Goal: Register for event/course

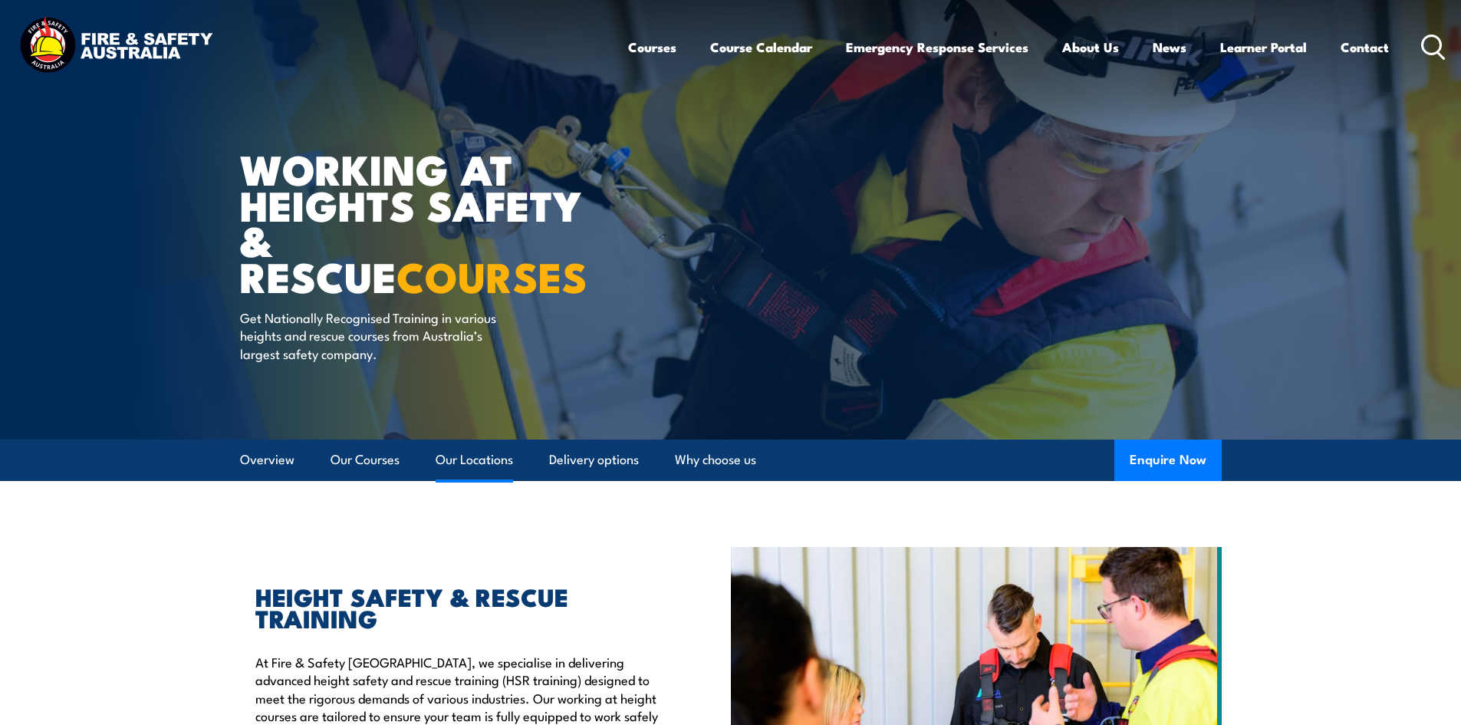
click at [478, 454] on link "Our Locations" at bounding box center [474, 459] width 77 height 41
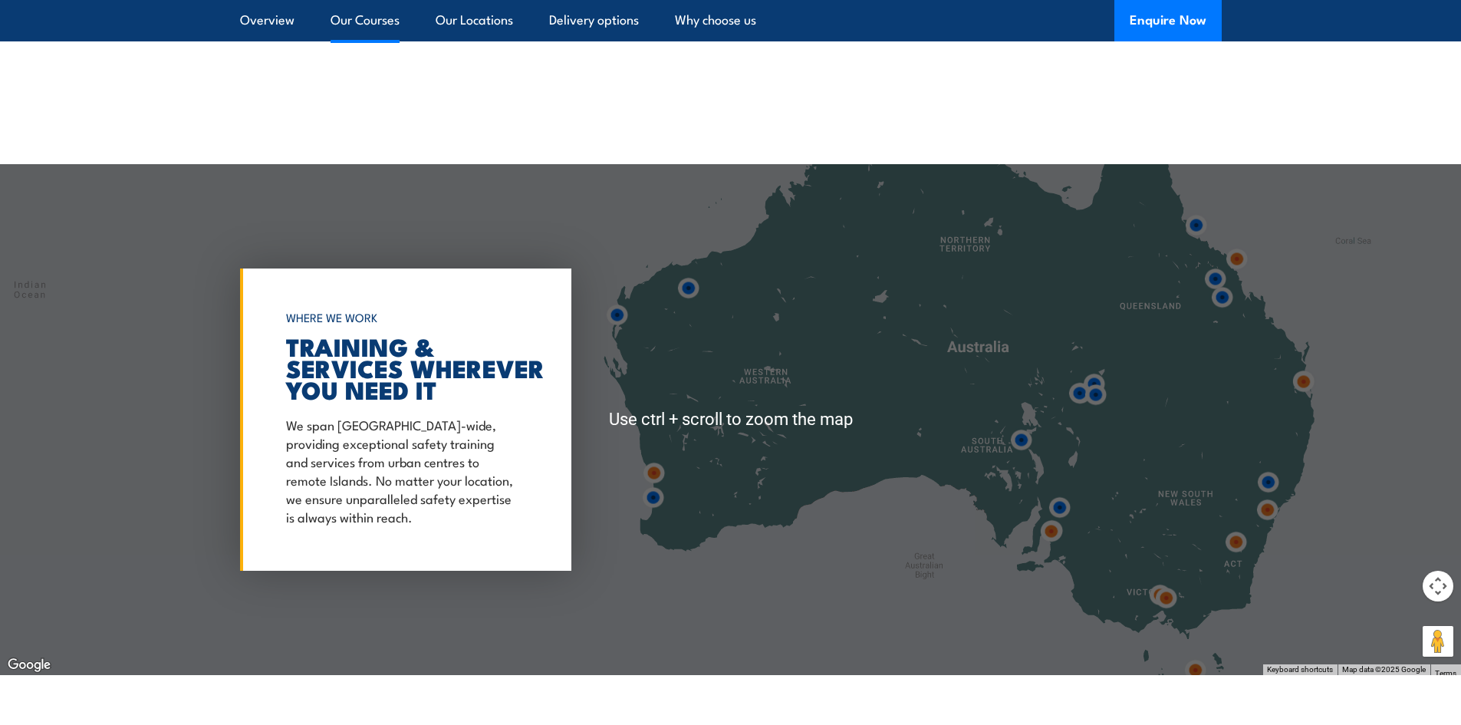
scroll to position [2476, 0]
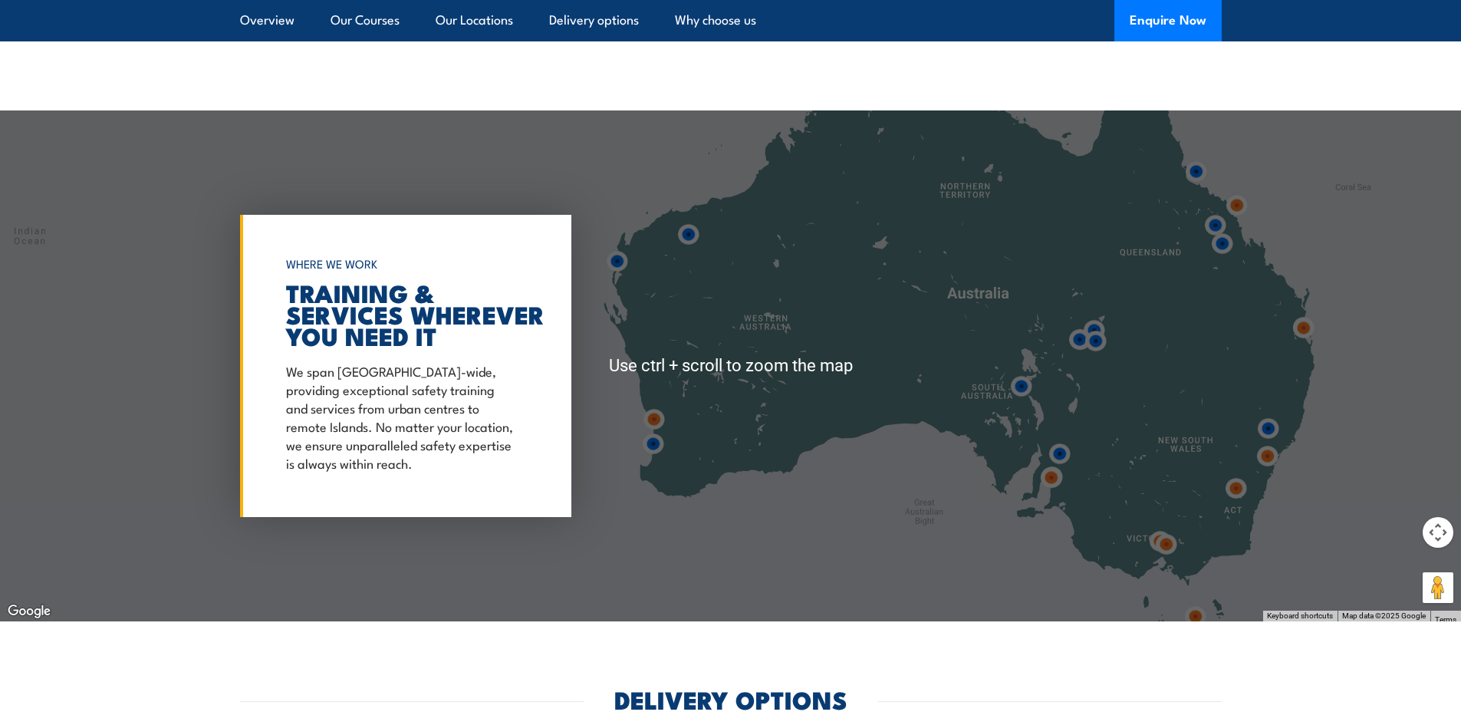
click at [617, 498] on div at bounding box center [730, 365] width 1461 height 511
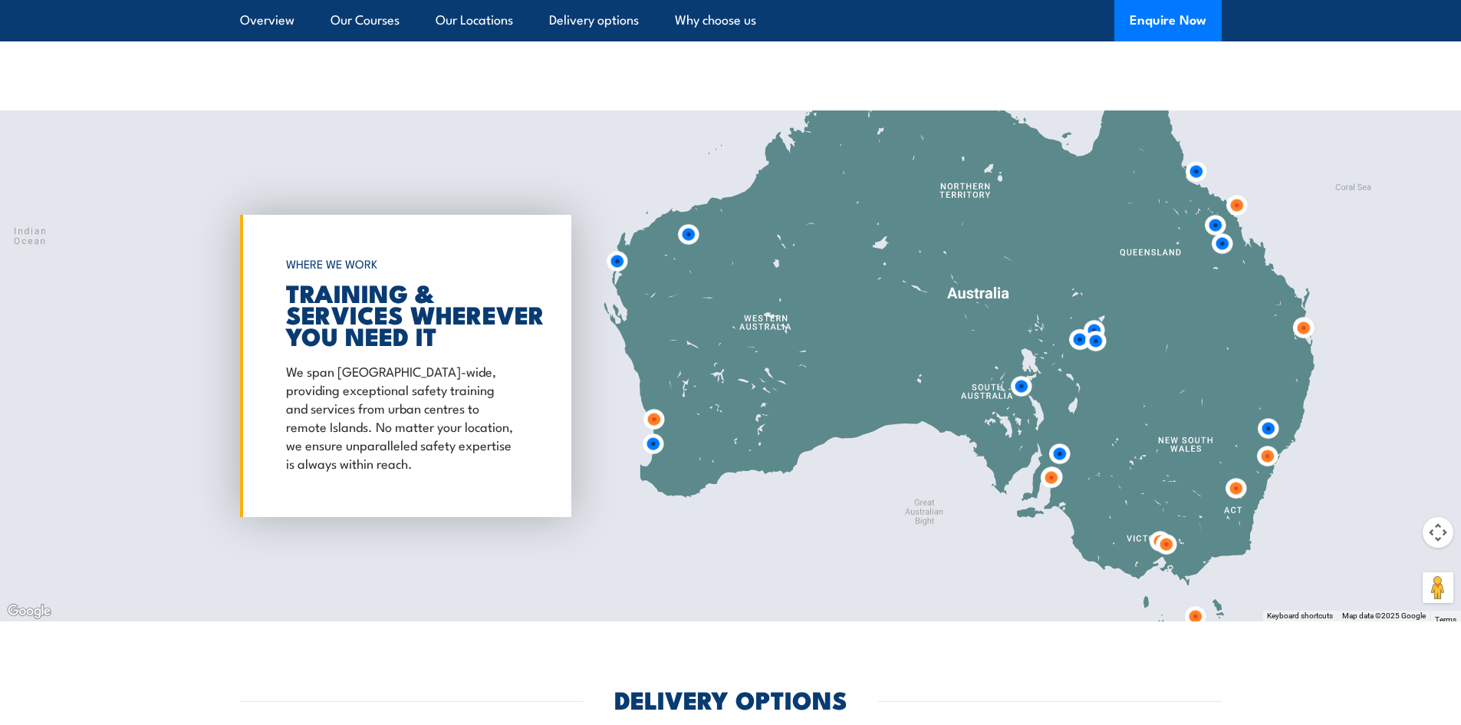
click at [655, 438] on img at bounding box center [653, 443] width 28 height 28
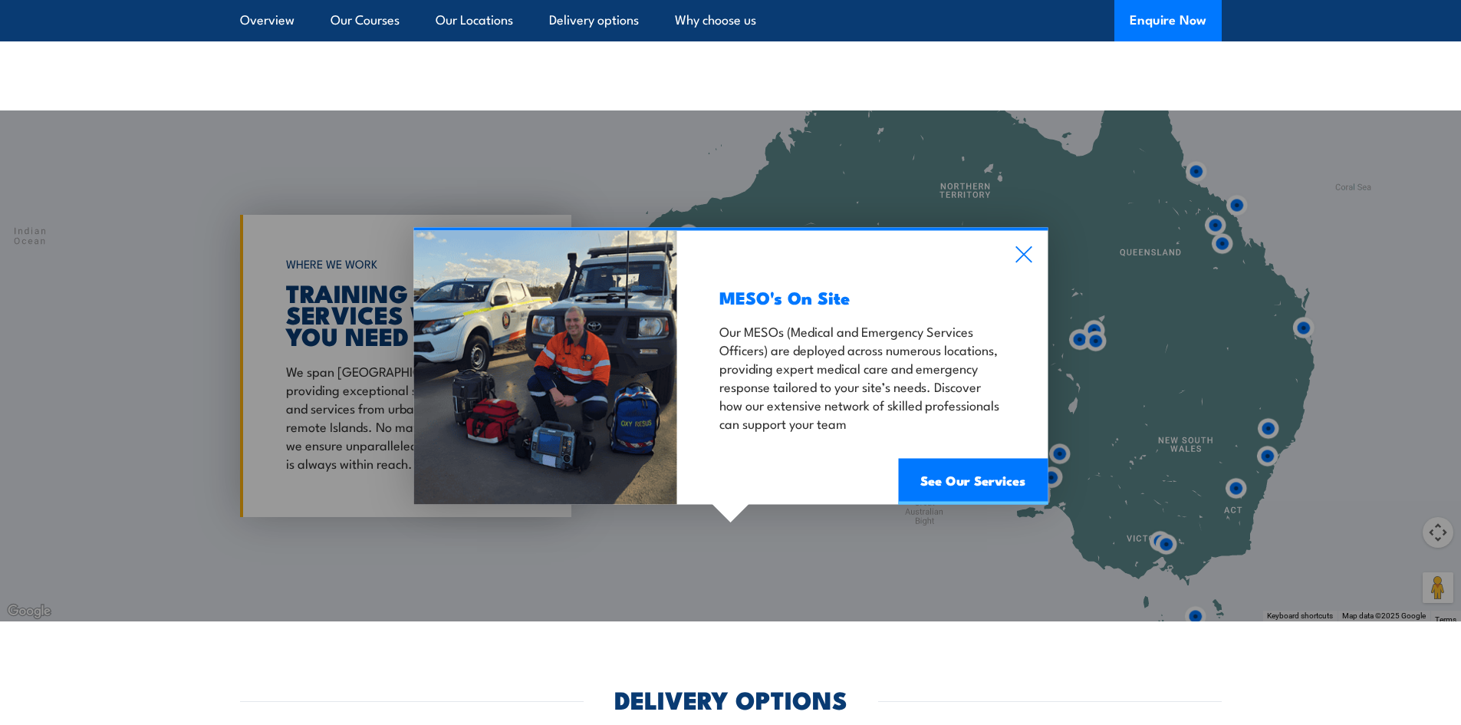
click at [1033, 238] on div "MESO's On Site Our MESOs (Medical and Emergency Services Officers) are deployed…" at bounding box center [862, 368] width 370 height 274
click at [1020, 246] on icon at bounding box center [1024, 254] width 18 height 17
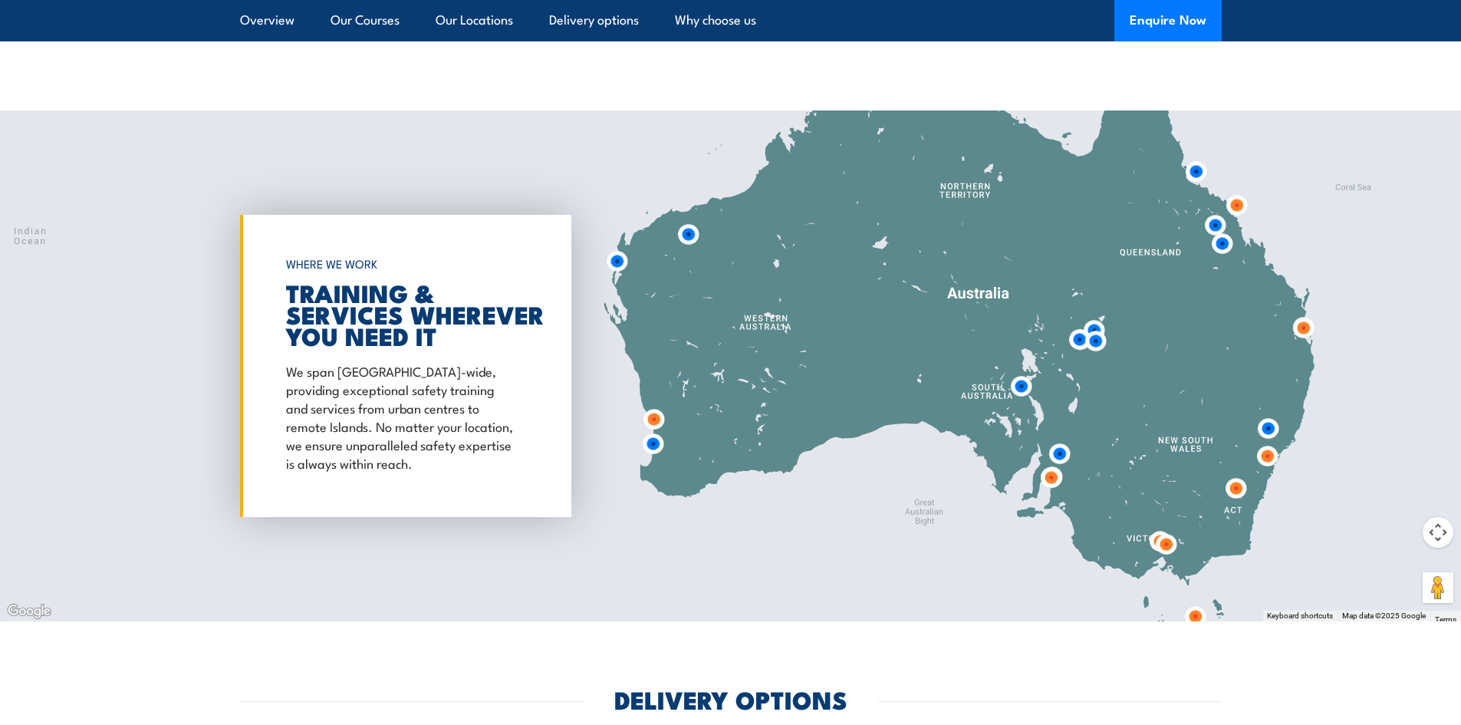
click at [659, 405] on img at bounding box center [654, 419] width 28 height 28
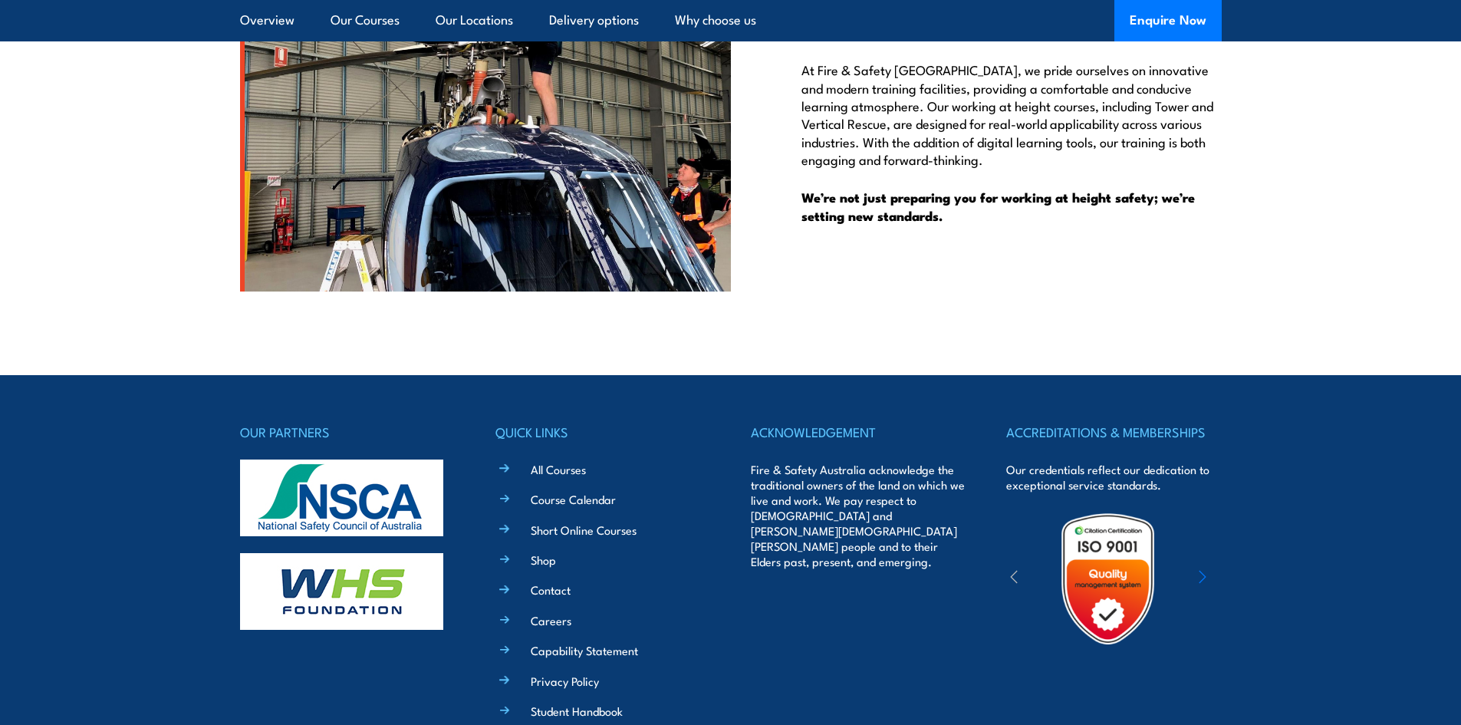
scroll to position [4252, 0]
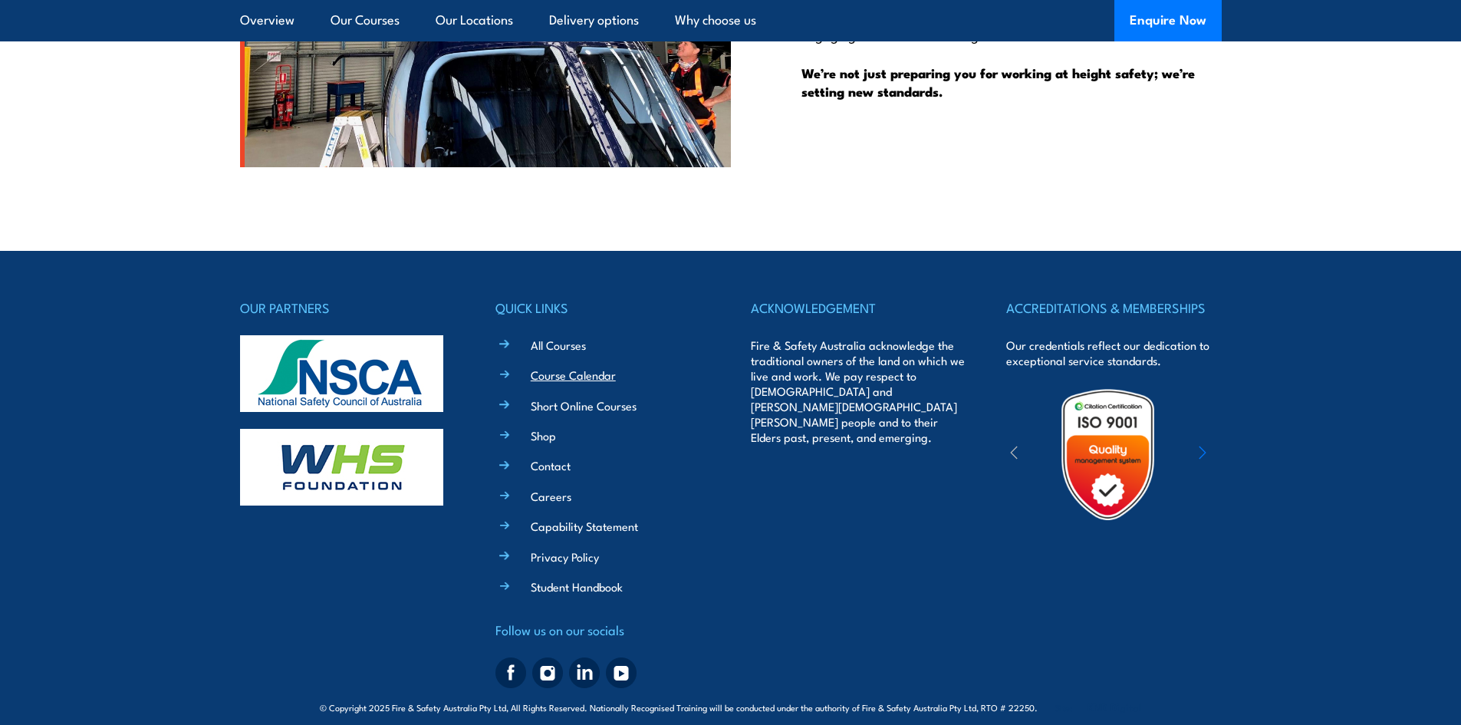
click at [531, 367] on link "Course Calendar" at bounding box center [573, 375] width 85 height 16
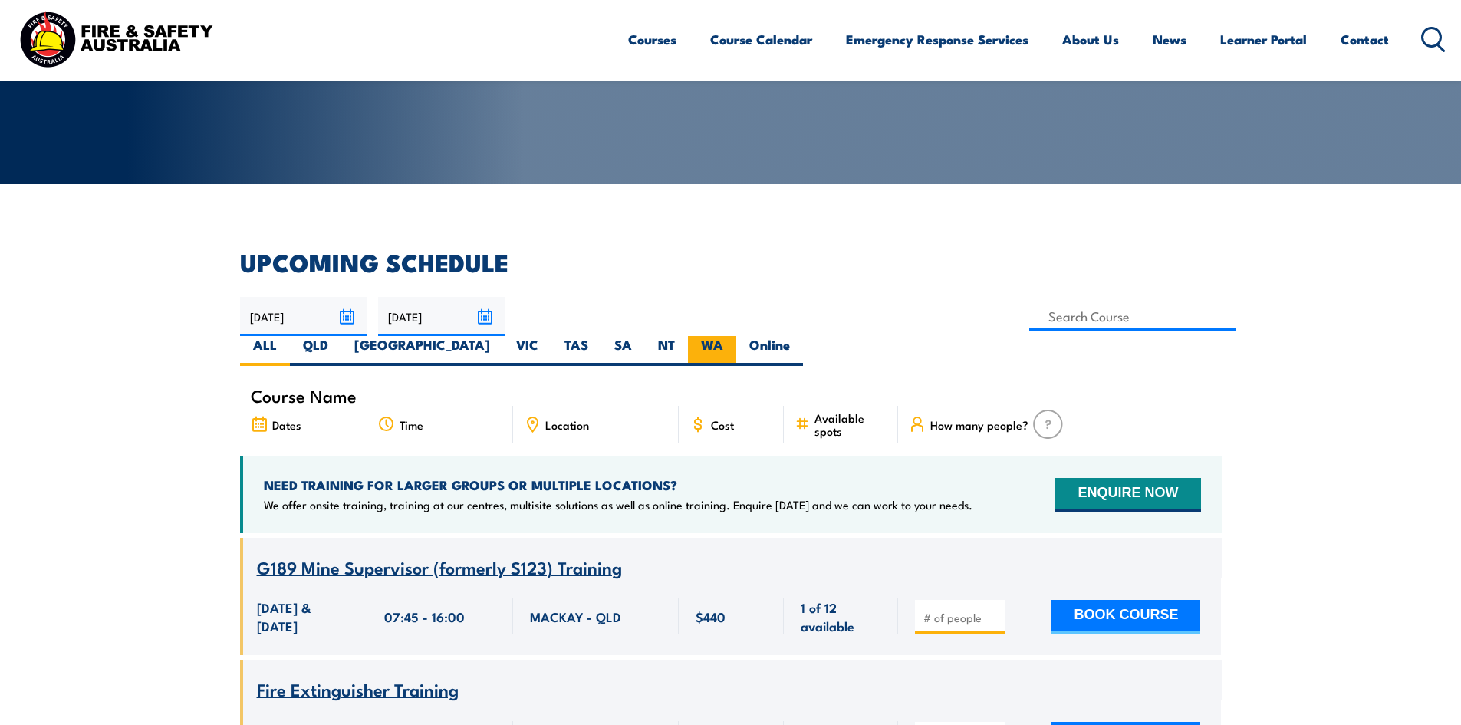
click at [736, 336] on label "WA" at bounding box center [712, 351] width 48 height 30
click at [733, 336] on input "WA" at bounding box center [728, 341] width 10 height 10
radio input "true"
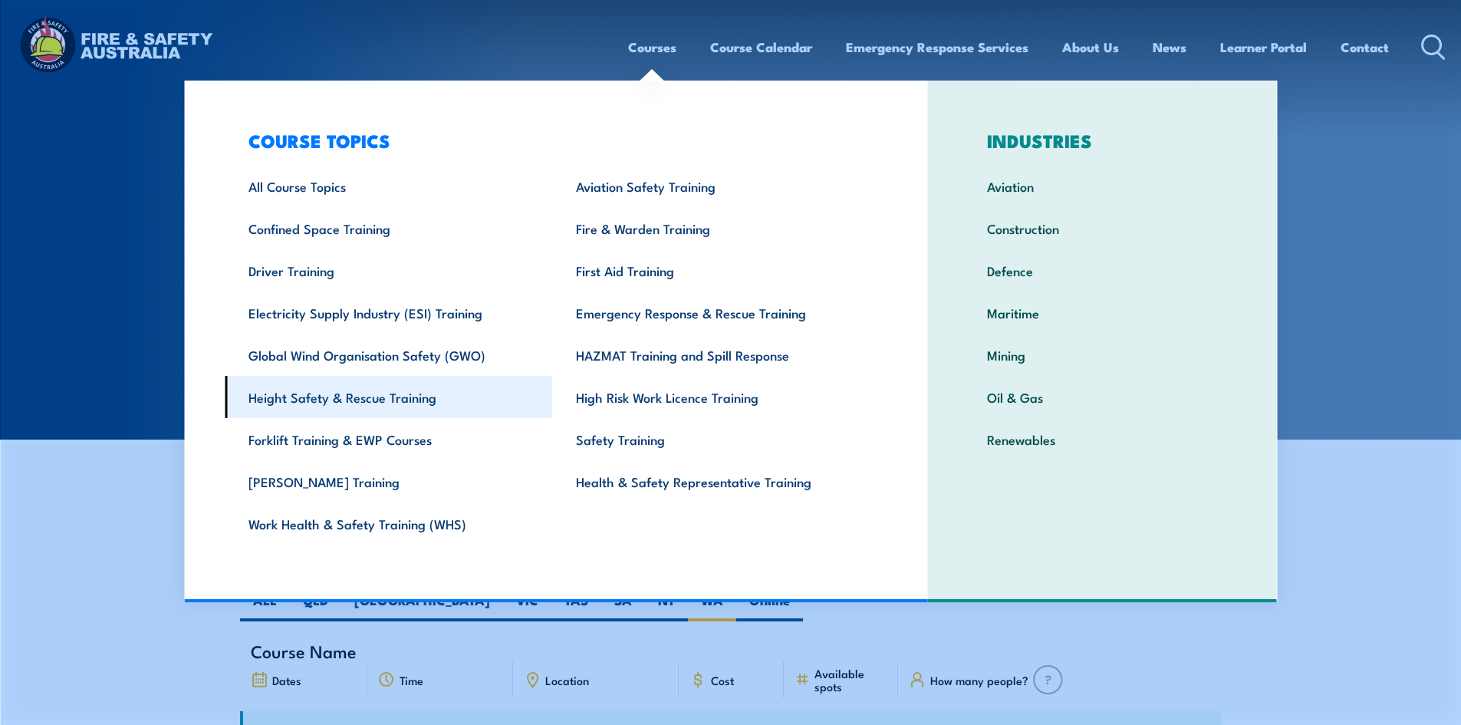
click at [401, 400] on link "Height Safety & Rescue Training" at bounding box center [388, 397] width 327 height 42
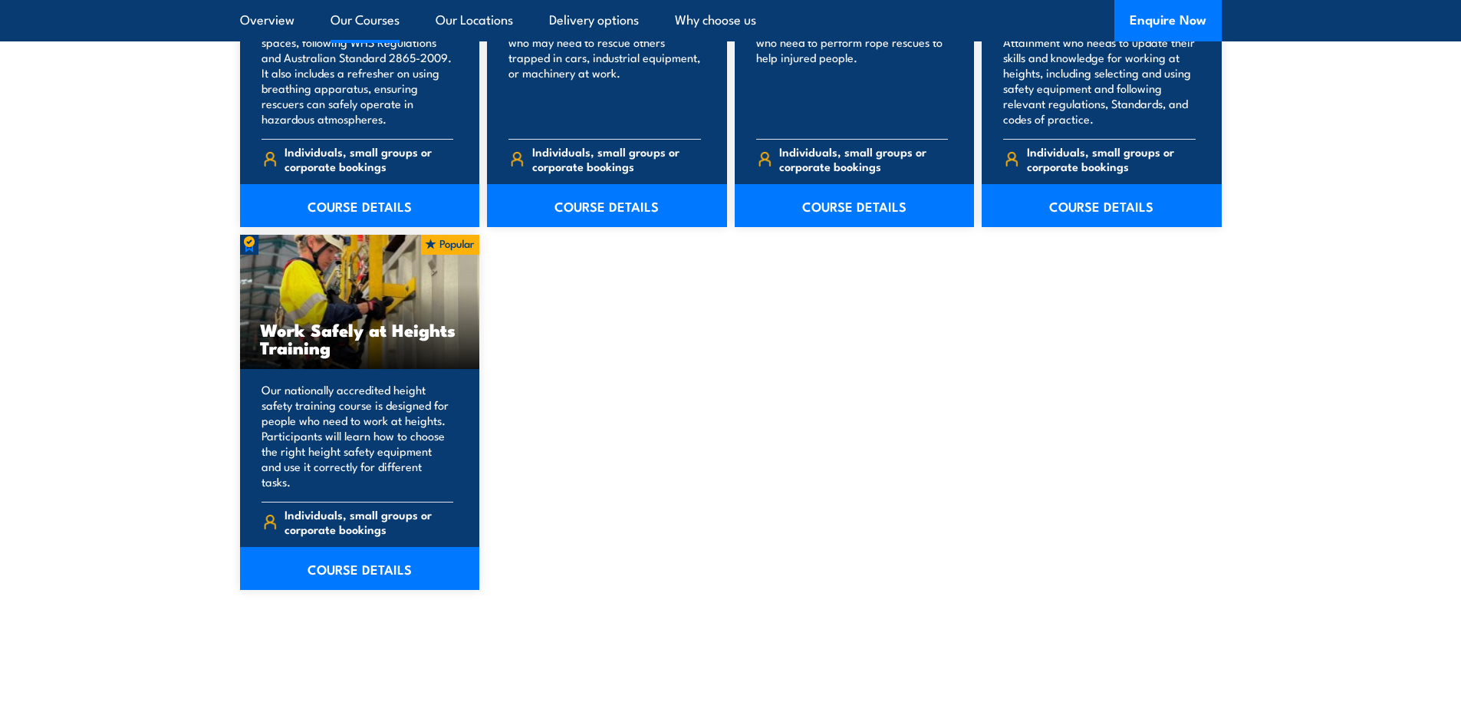
scroll to position [2045, 0]
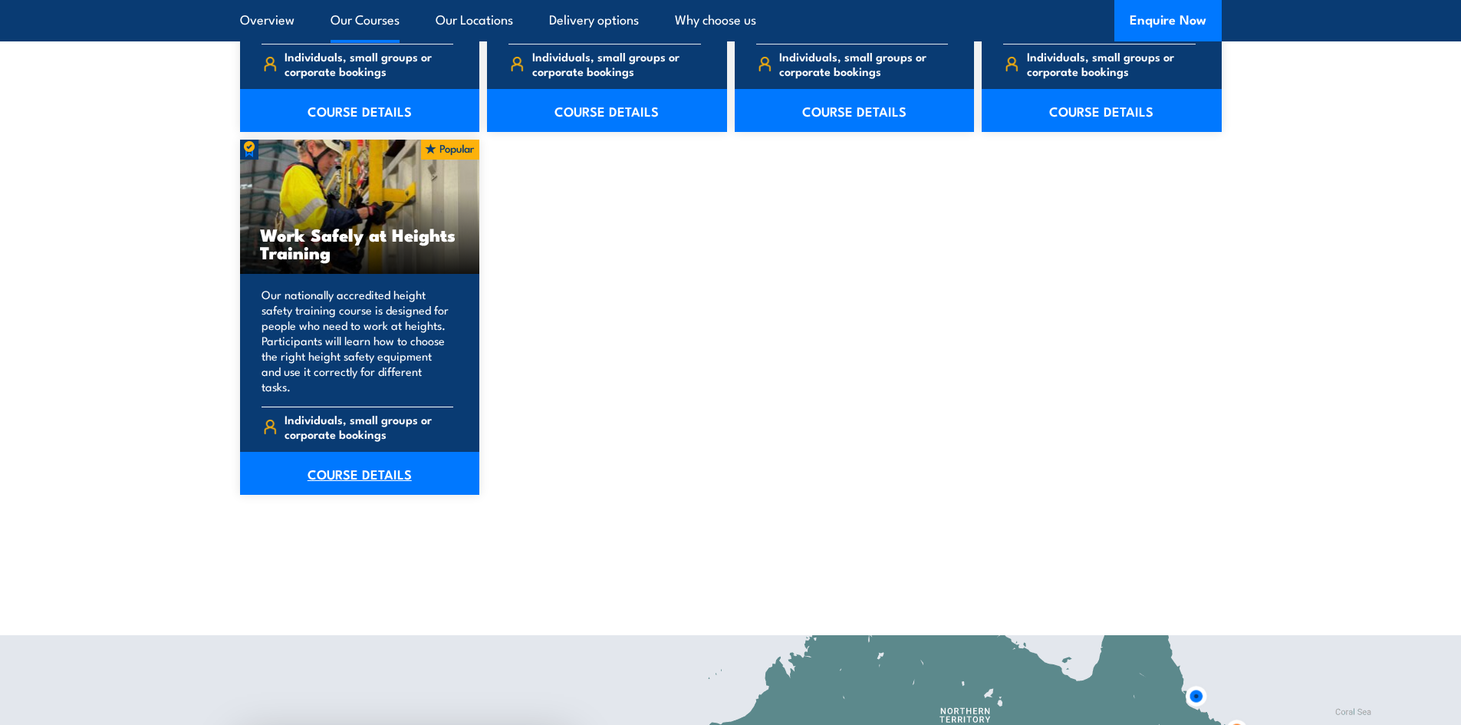
click at [324, 457] on link "COURSE DETAILS" at bounding box center [360, 473] width 240 height 43
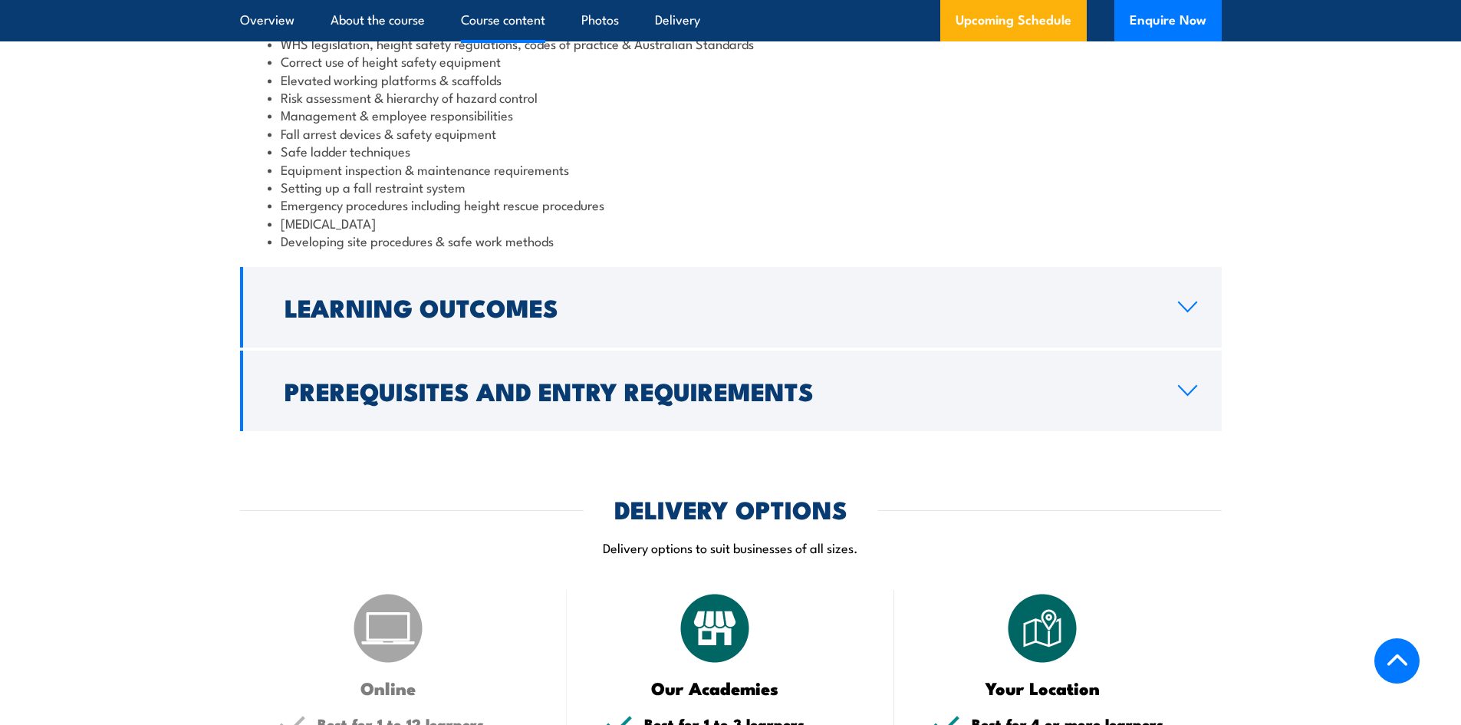
scroll to position [1534, 0]
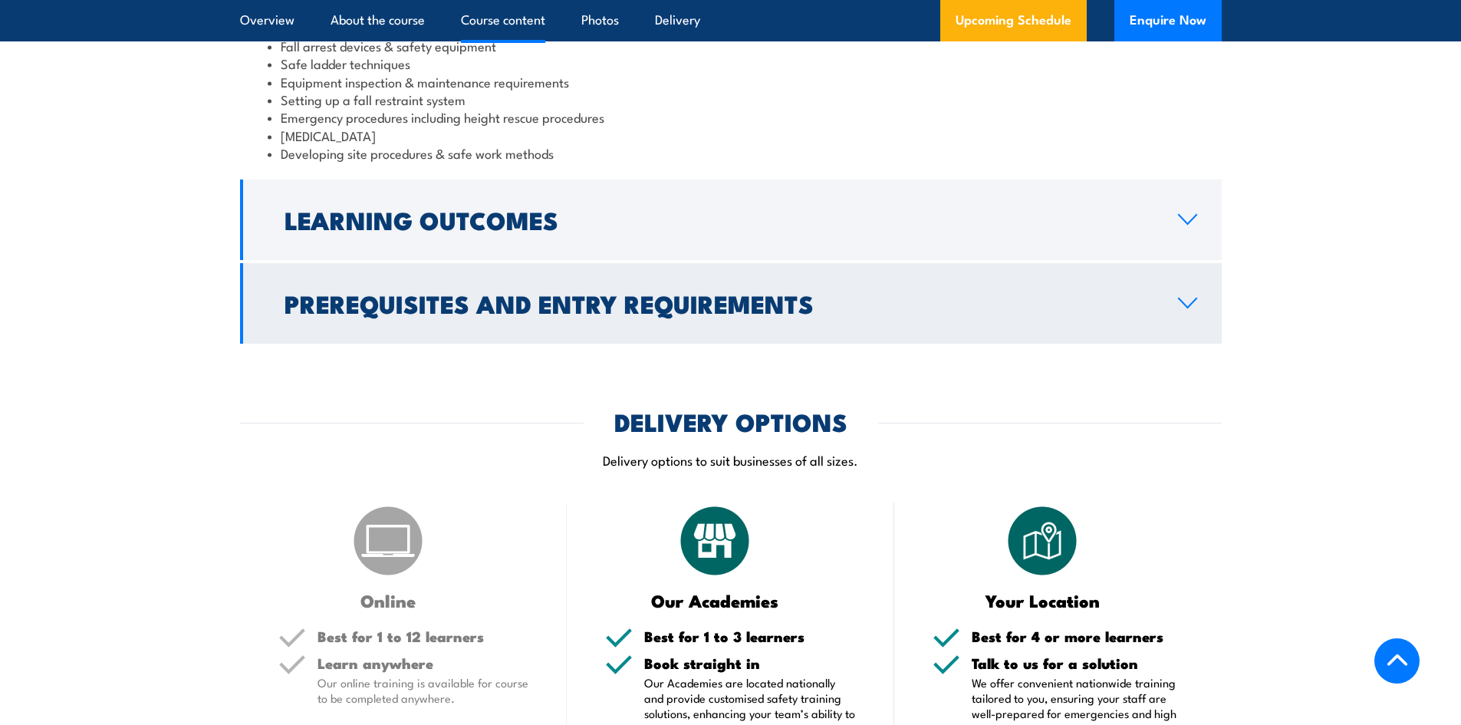
click at [1176, 314] on link "Prerequisites and Entry Requirements" at bounding box center [731, 303] width 982 height 81
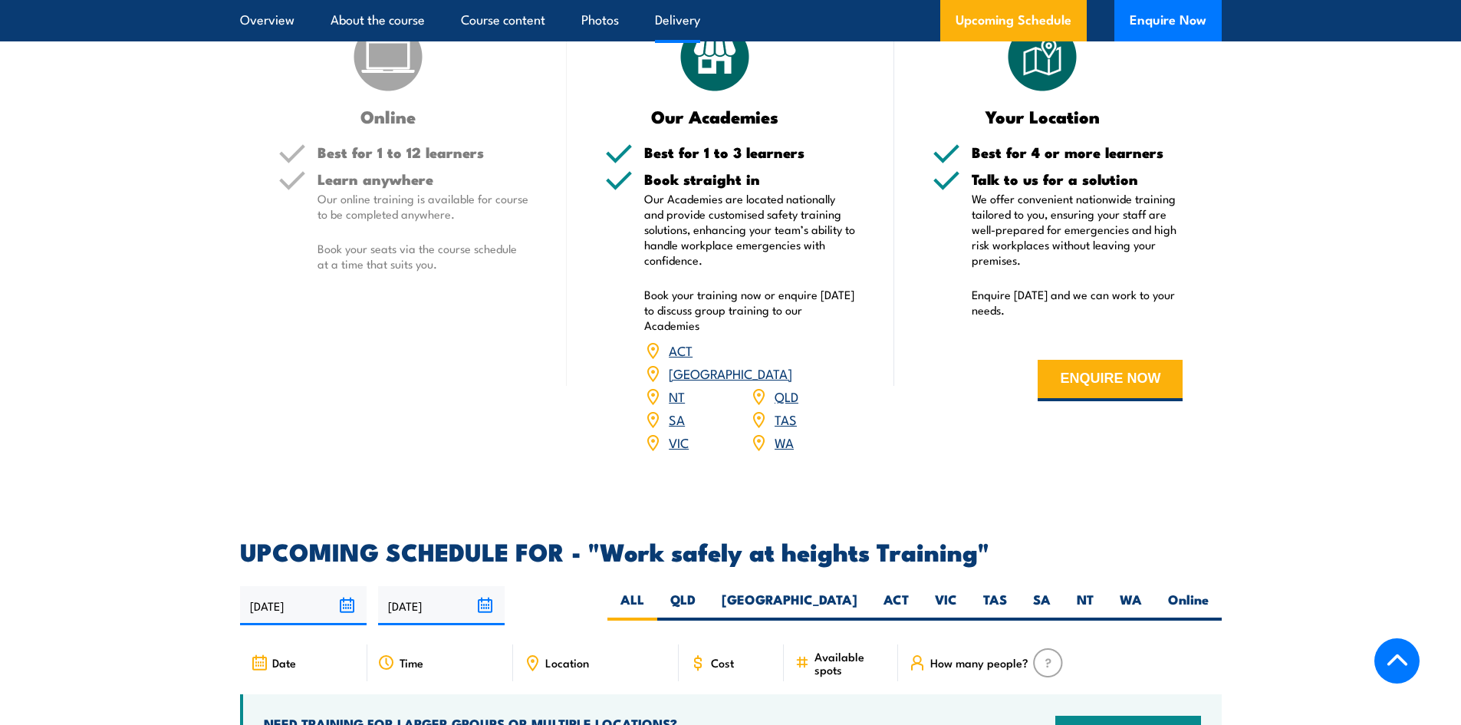
scroll to position [2248, 0]
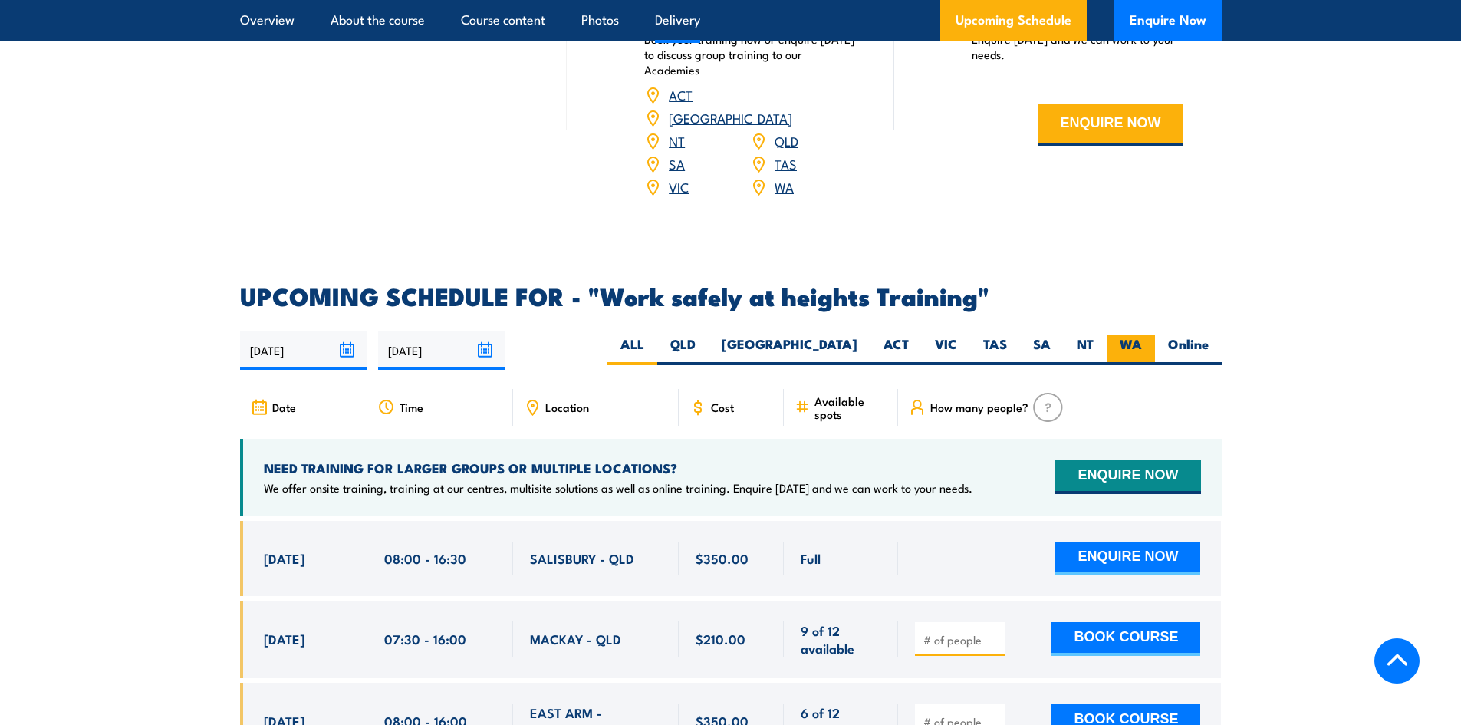
click at [1126, 335] on label "WA" at bounding box center [1131, 350] width 48 height 30
click at [1142, 335] on input "WA" at bounding box center [1147, 340] width 10 height 10
radio input "true"
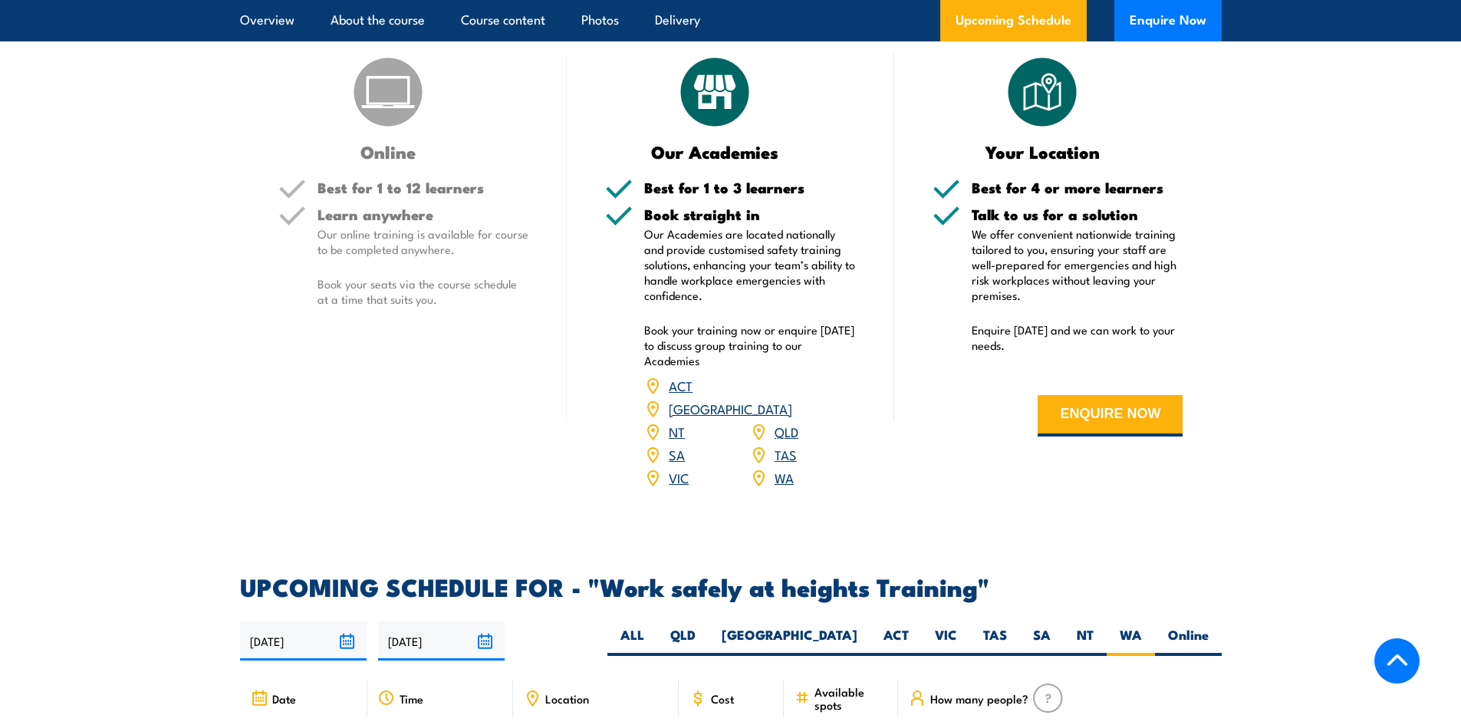
scroll to position [1512, 0]
